Goal: Submit feedback/report problem

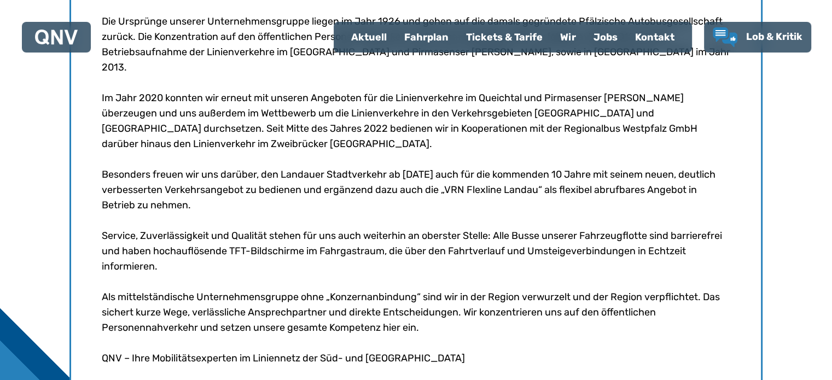
scroll to position [422, 0]
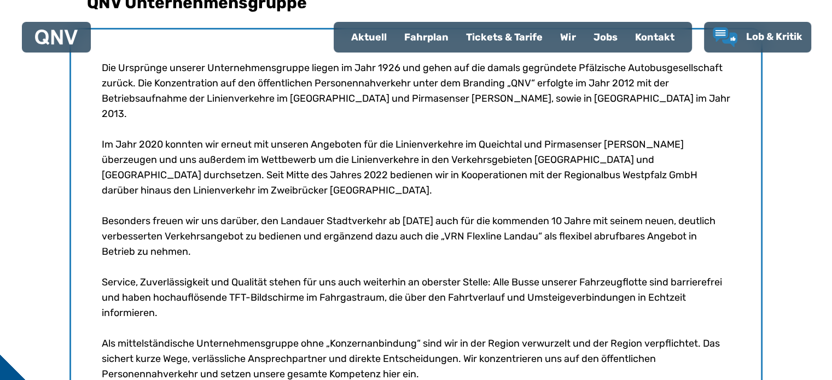
click at [793, 215] on div "QNV Unternehmensgruppe Die Ursprünge unserer Unternehmensgruppe liegen im Jahr …" at bounding box center [416, 194] width 832 height 610
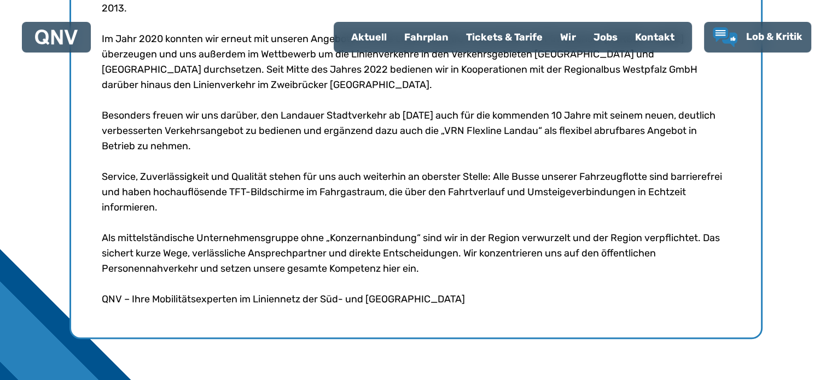
scroll to position [543, 0]
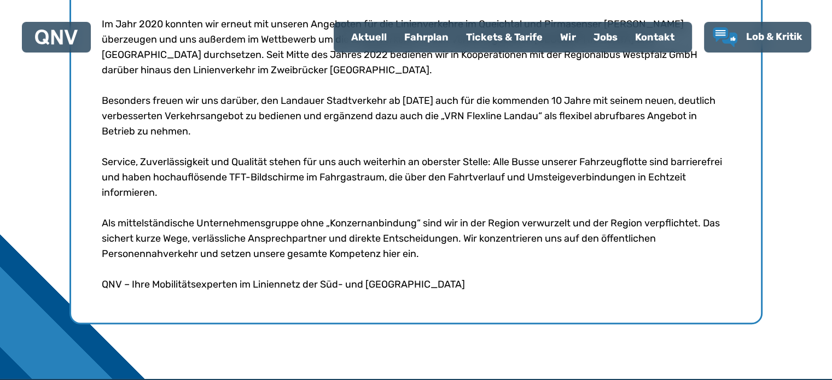
click at [602, 39] on div "Jobs" at bounding box center [606, 37] width 42 height 28
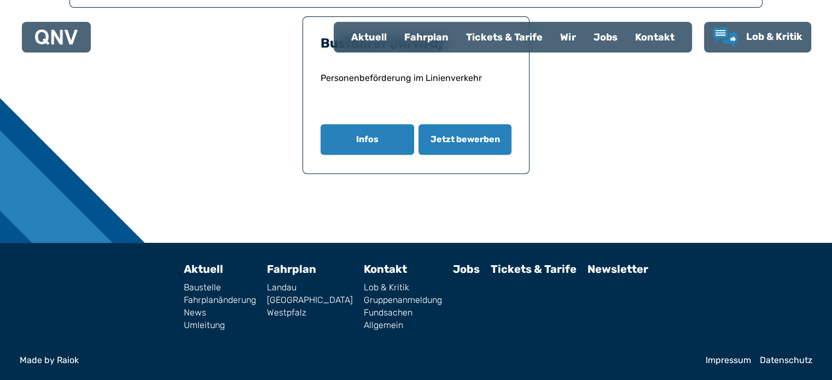
scroll to position [249, 0]
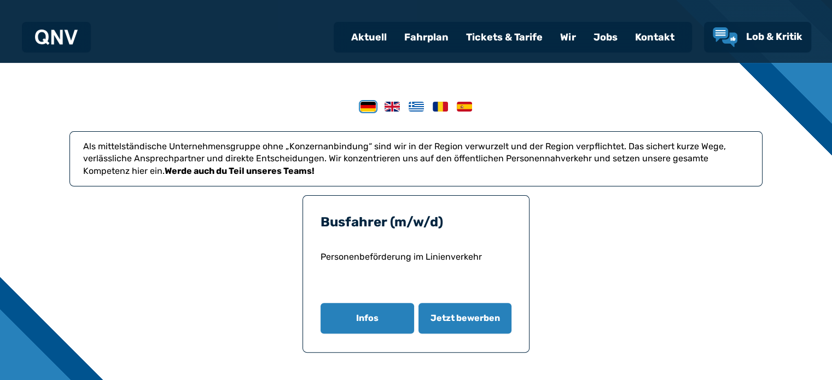
click at [413, 102] on img at bounding box center [416, 107] width 15 height 10
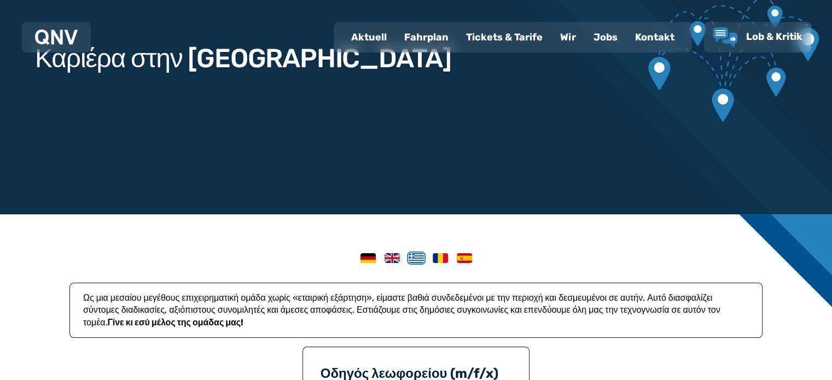
scroll to position [235, 0]
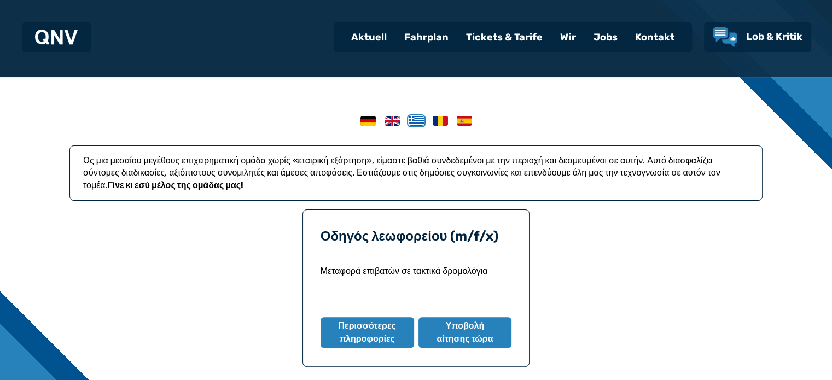
click at [438, 124] on img at bounding box center [440, 121] width 15 height 10
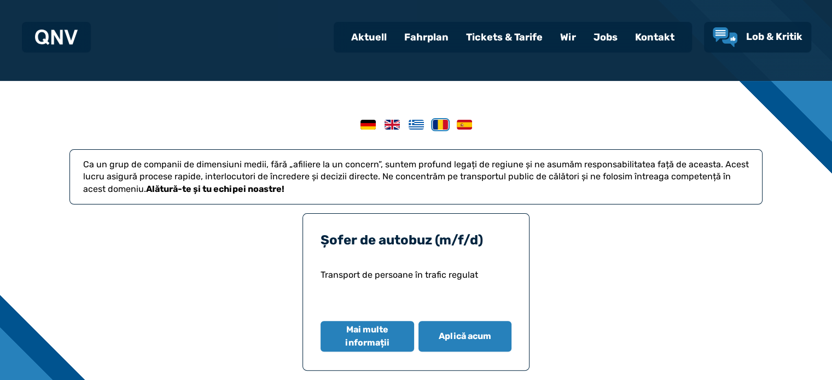
scroll to position [228, 0]
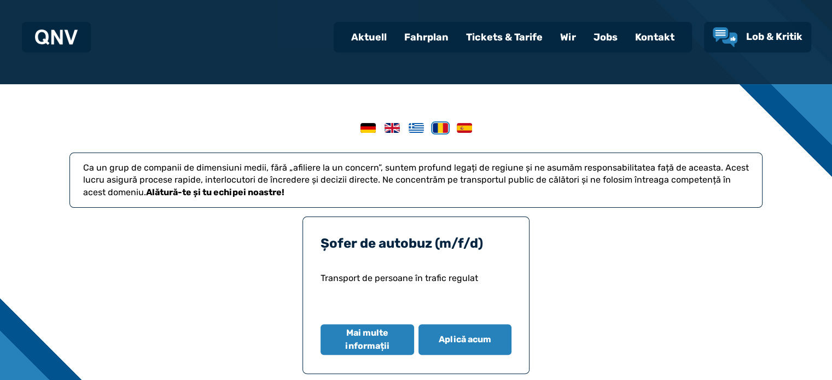
click at [397, 132] on article "Ca un grup de companii de dimensiuni medii, fără „afiliere la un concern”, sunt…" at bounding box center [415, 248] width 693 height 251
click at [394, 130] on img at bounding box center [392, 128] width 15 height 10
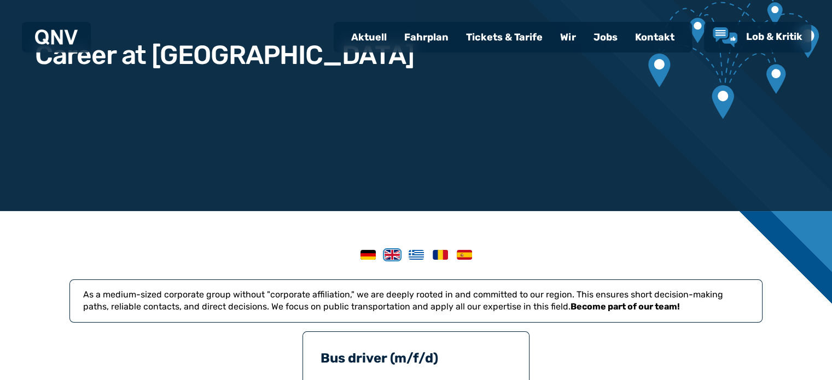
scroll to position [182, 0]
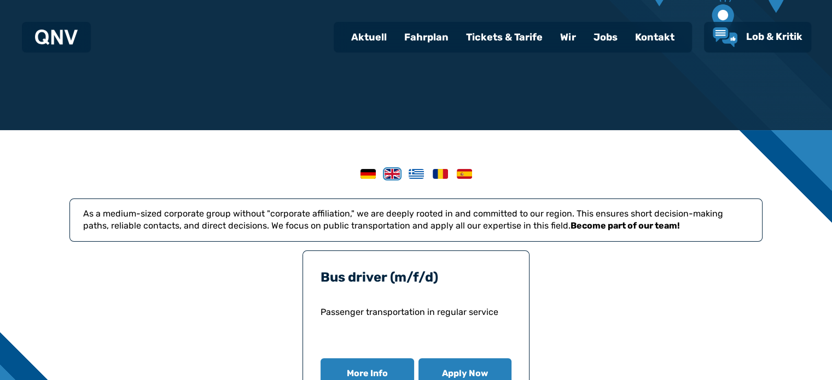
click at [364, 177] on img at bounding box center [368, 174] width 15 height 10
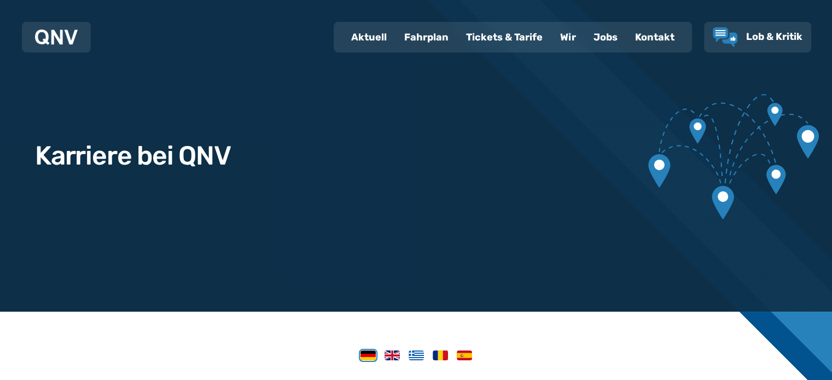
scroll to position [0, 0]
click at [773, 43] on link "Lob & Kritik" at bounding box center [758, 37] width 90 height 20
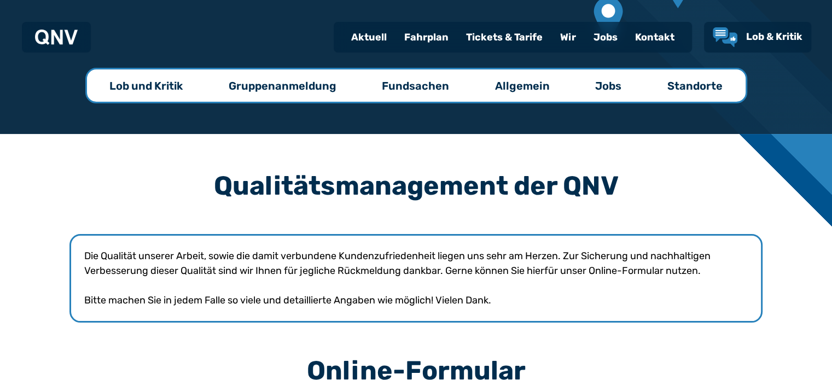
scroll to position [177, 0]
